Goal: Task Accomplishment & Management: Manage account settings

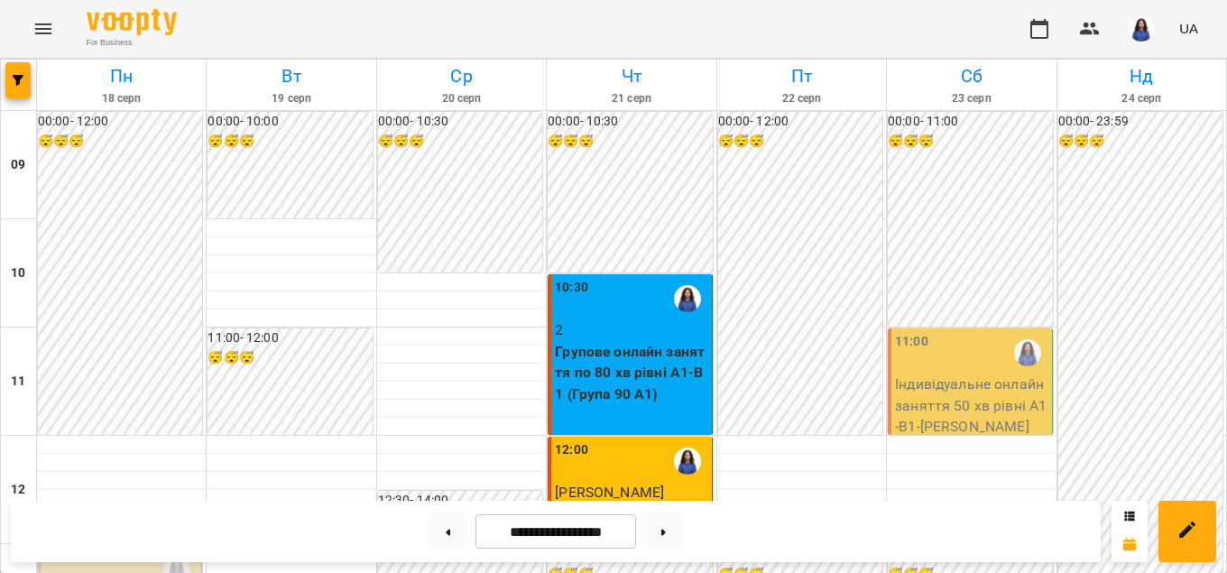
scroll to position [617, 0]
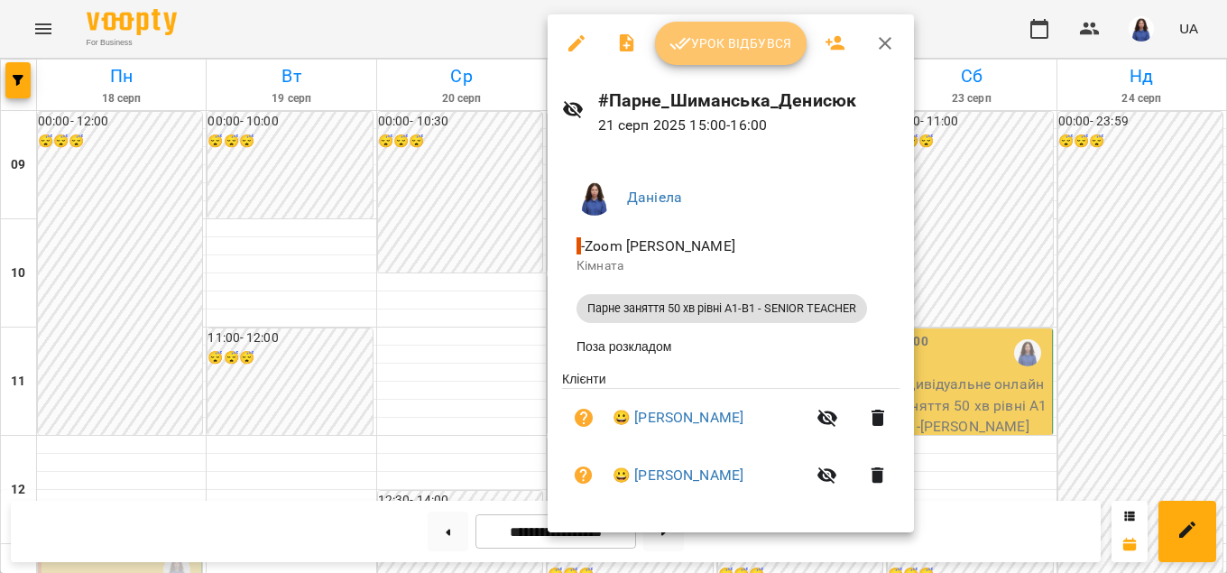
click at [742, 32] on span "Урок відбувся" at bounding box center [730, 43] width 123 height 22
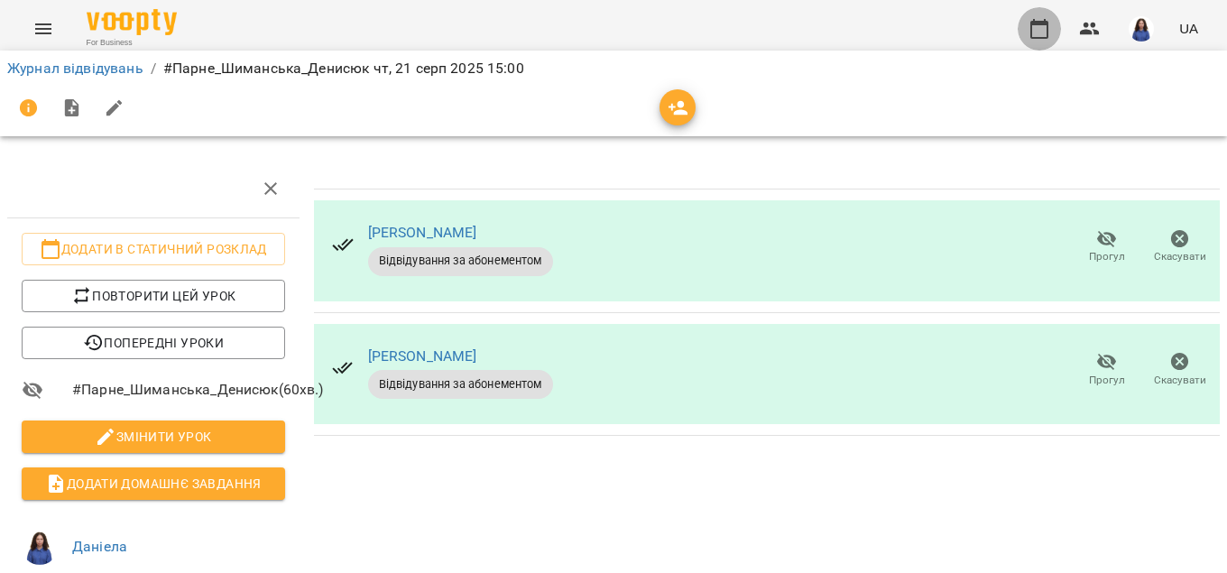
click at [1053, 35] on button "button" at bounding box center [1039, 28] width 43 height 43
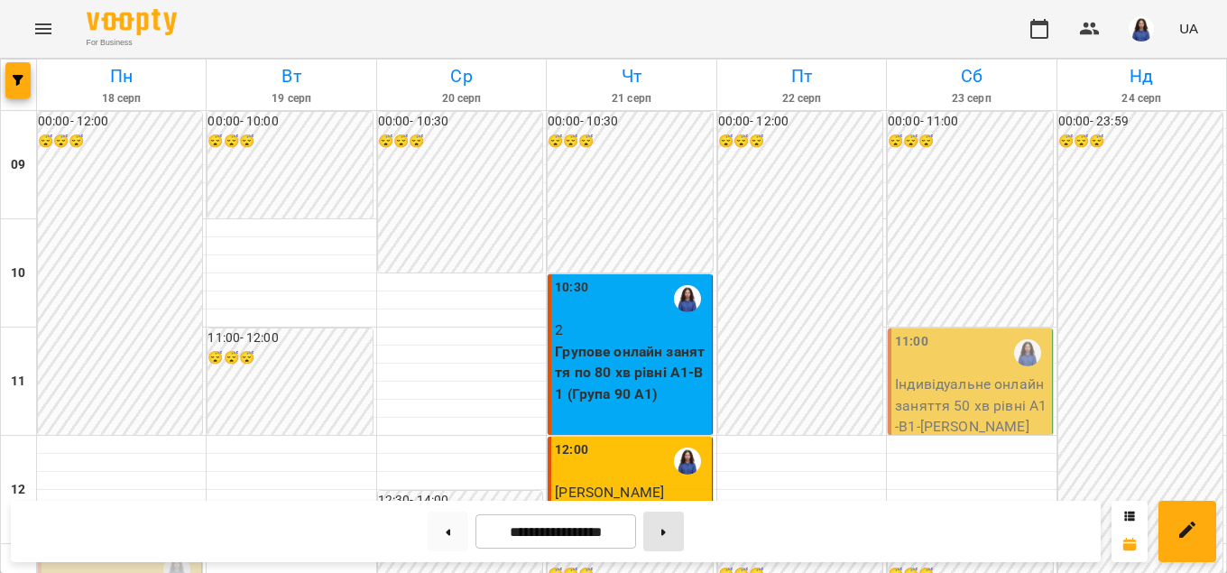
click at [678, 539] on button at bounding box center [663, 532] width 41 height 40
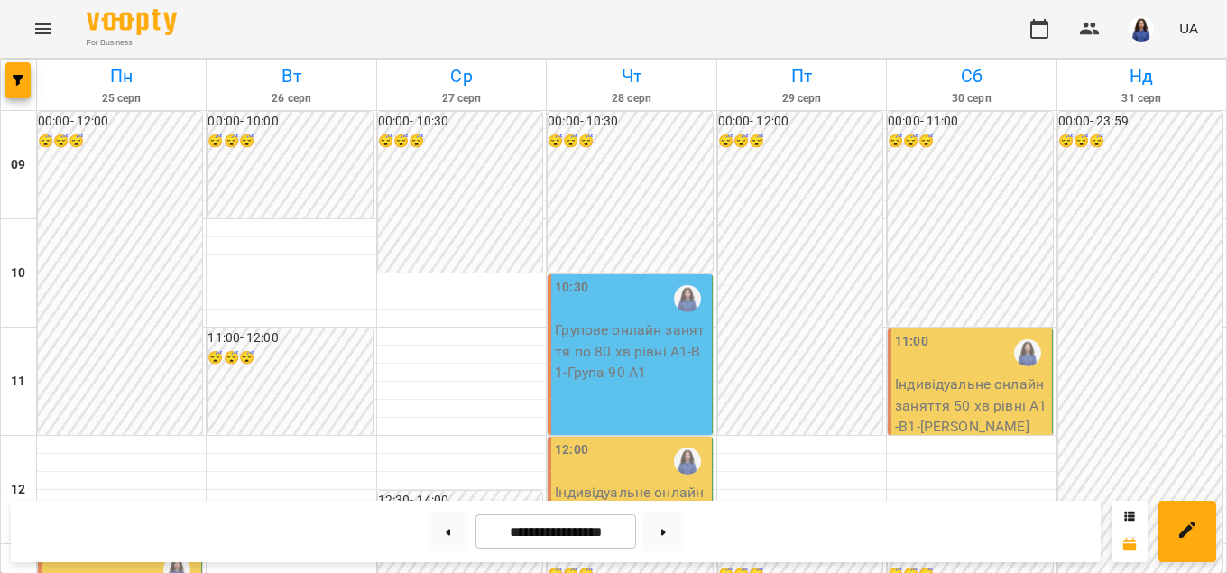
scroll to position [823, 0]
click at [448, 523] on button at bounding box center [448, 532] width 41 height 40
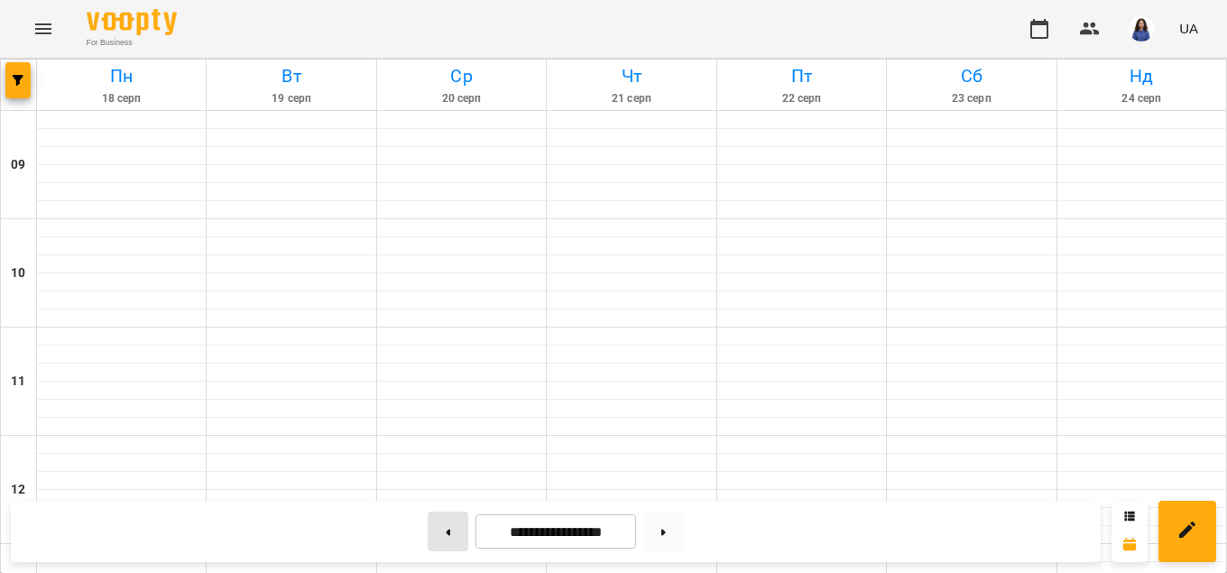
type input "**********"
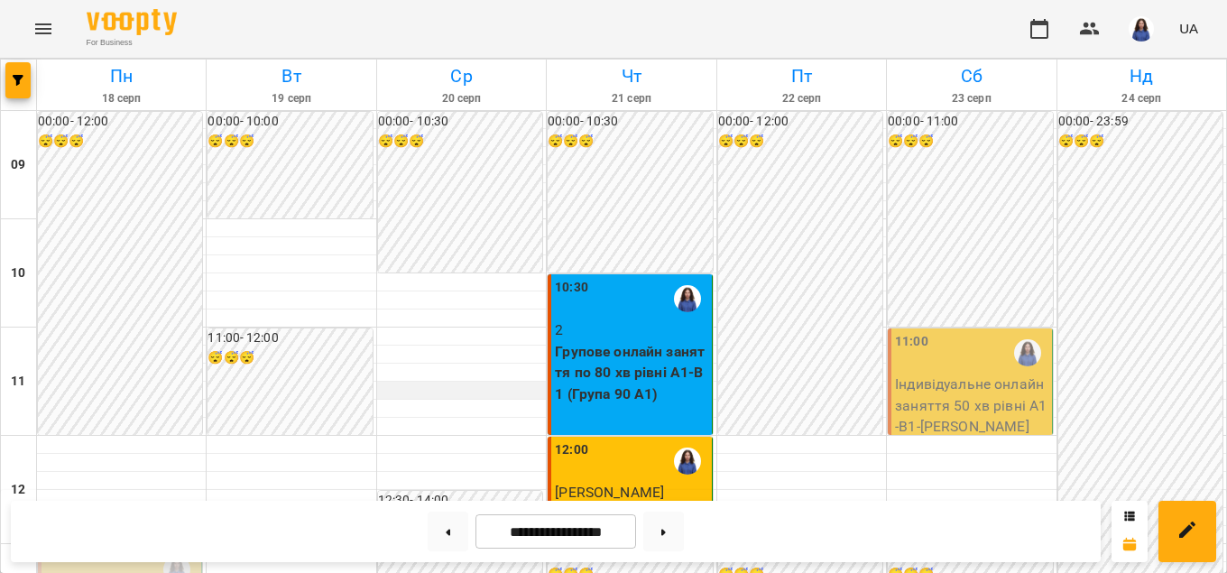
scroll to position [206, 0]
